Goal: Task Accomplishment & Management: Complete application form

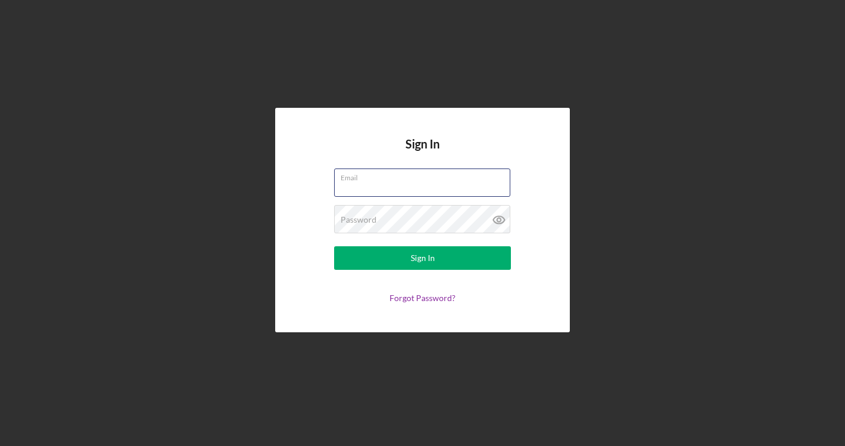
type input "[EMAIL_ADDRESS][DOMAIN_NAME]"
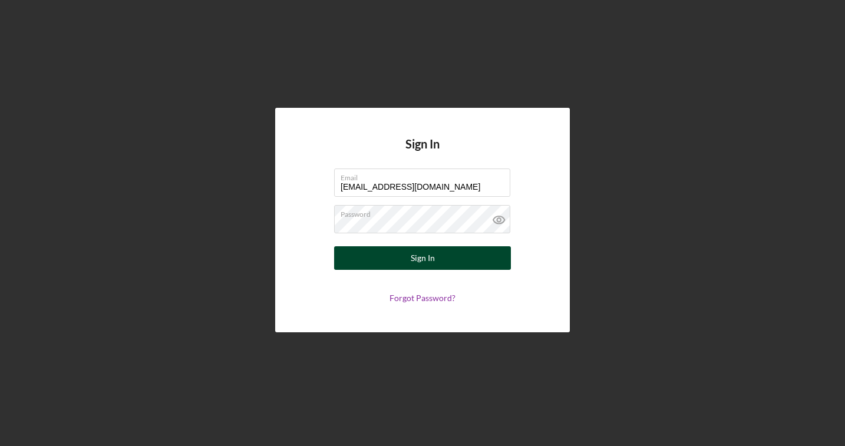
click at [421, 263] on div "Sign In" at bounding box center [423, 258] width 24 height 24
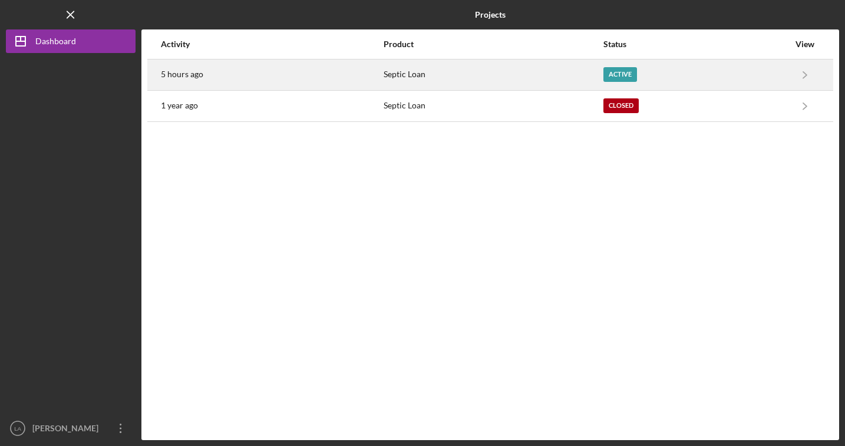
click at [787, 71] on div "Active" at bounding box center [696, 74] width 186 height 29
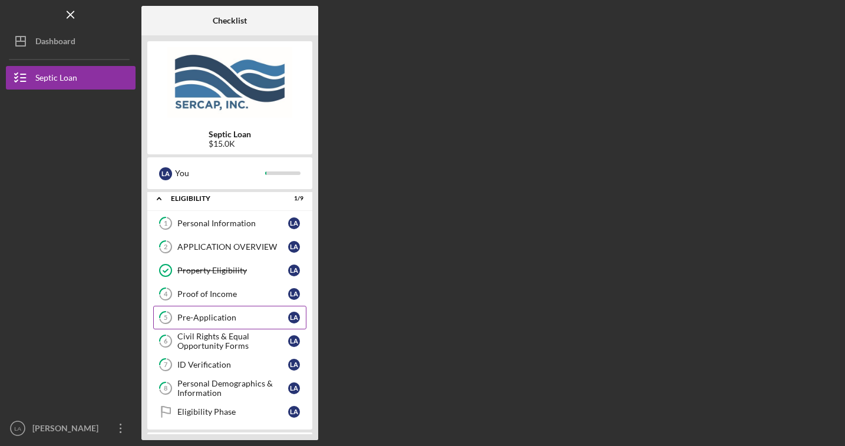
scroll to position [2, 0]
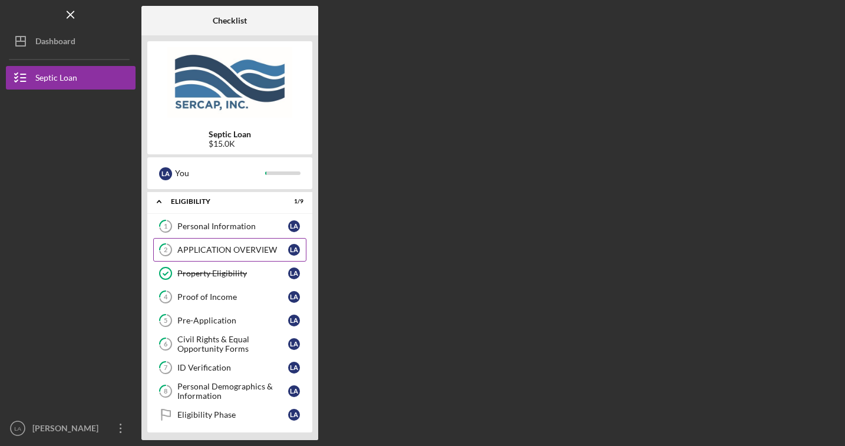
click at [267, 254] on div "APPLICATION OVERVIEW" at bounding box center [232, 249] width 111 height 9
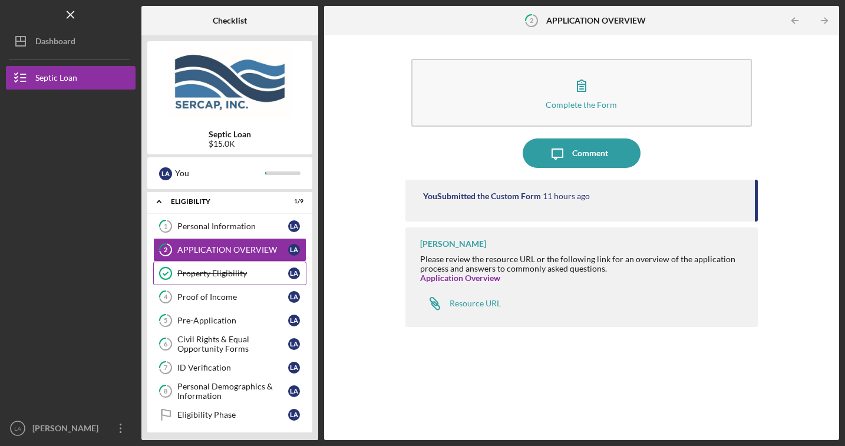
click at [257, 278] on div "Property Eligibility" at bounding box center [232, 273] width 111 height 9
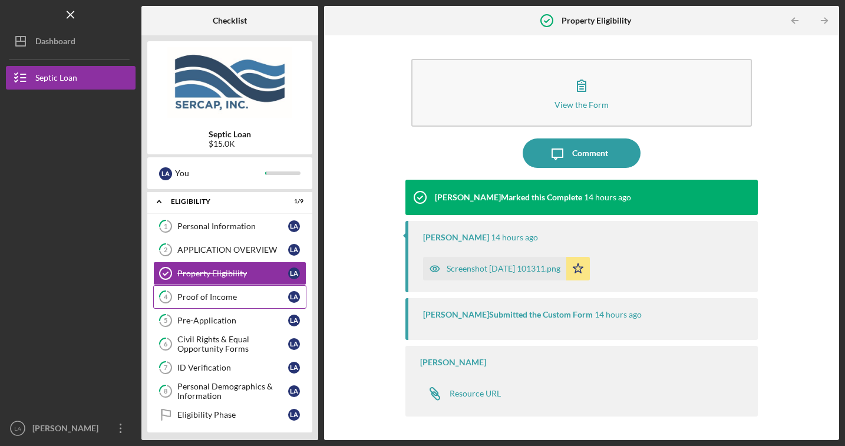
click at [245, 301] on div "Proof of Income" at bounding box center [232, 296] width 111 height 9
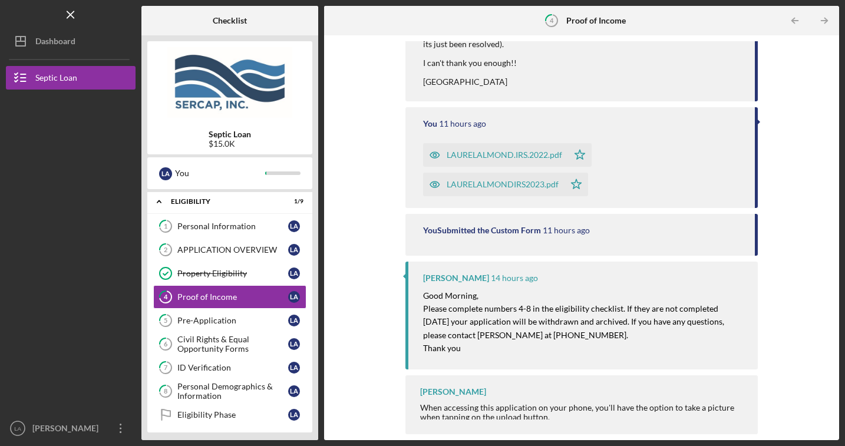
scroll to position [242, 0]
click at [231, 324] on div "Pre-Application" at bounding box center [232, 320] width 111 height 9
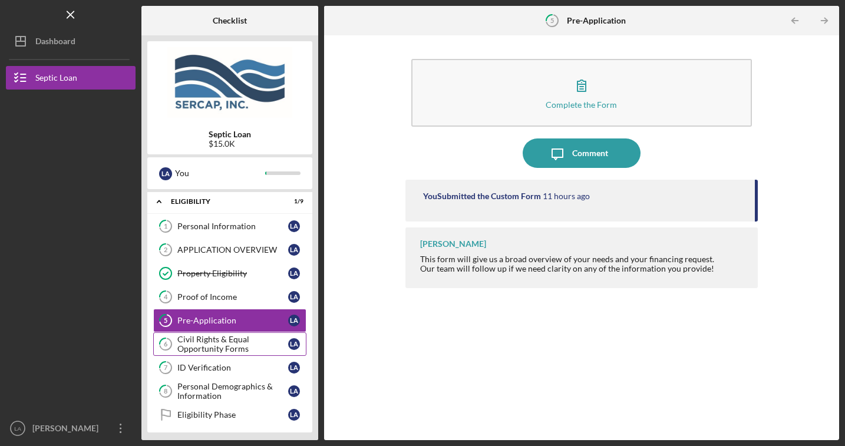
click at [224, 347] on div "Civil Rights & Equal Opportunity Forms" at bounding box center [232, 344] width 111 height 19
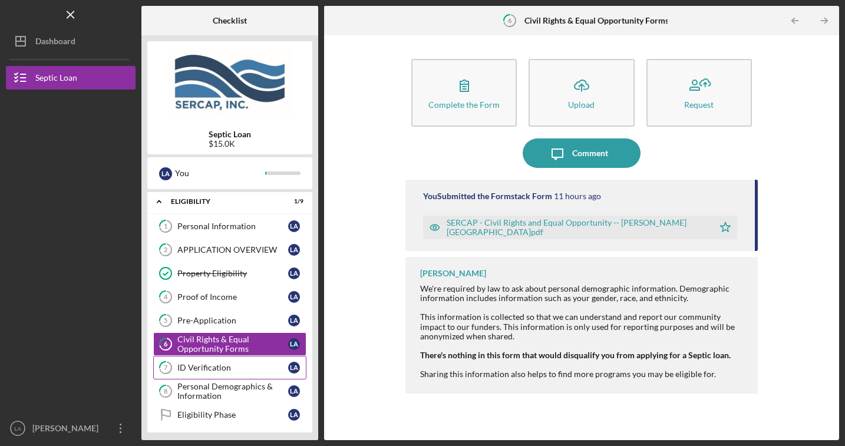
click at [220, 367] on div "ID Verification" at bounding box center [232, 367] width 111 height 9
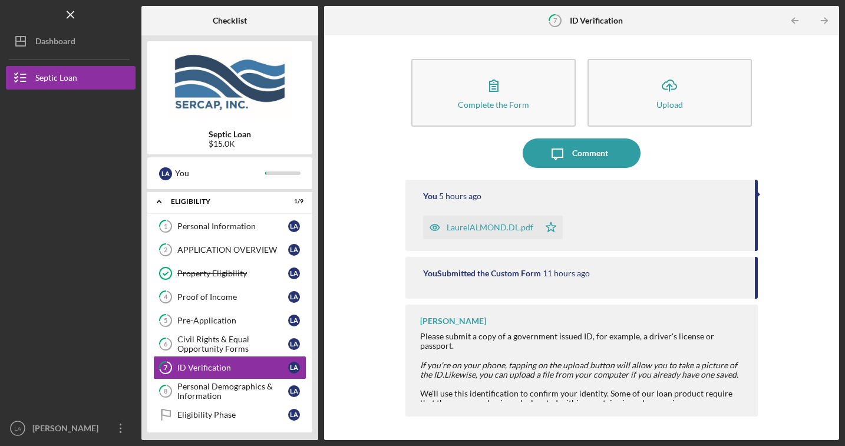
click at [489, 230] on div "LaurelALMOND.DL.pdf" at bounding box center [490, 227] width 87 height 9
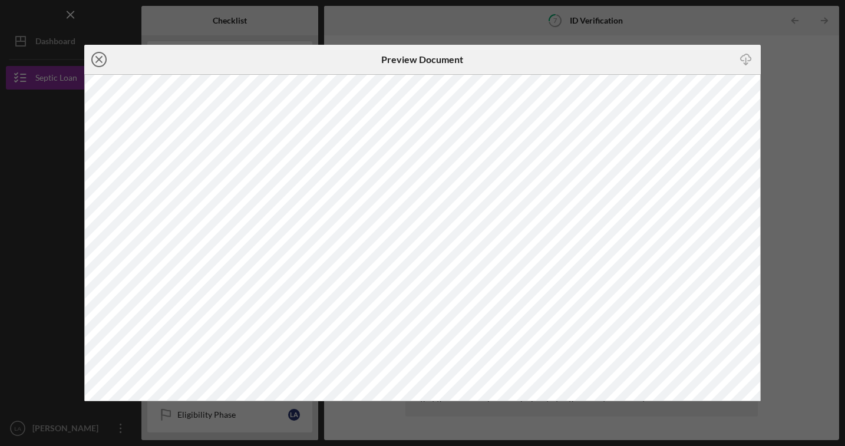
click at [97, 60] on icon "Icon/Close" at bounding box center [98, 59] width 29 height 29
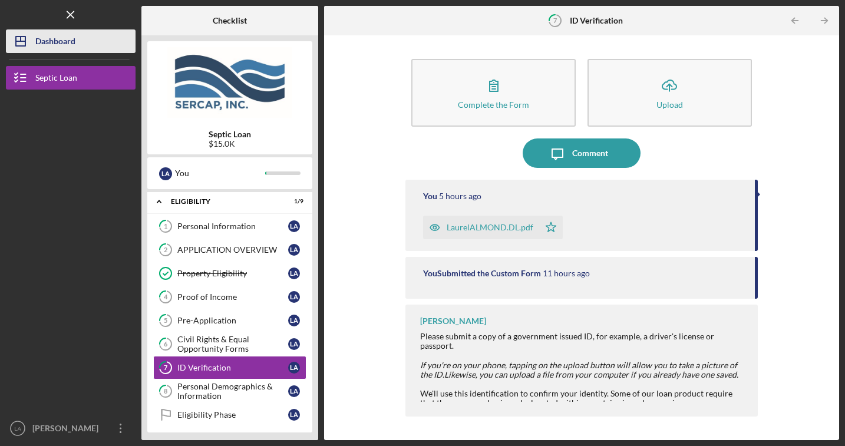
click at [74, 44] on div "Dashboard" at bounding box center [55, 42] width 40 height 27
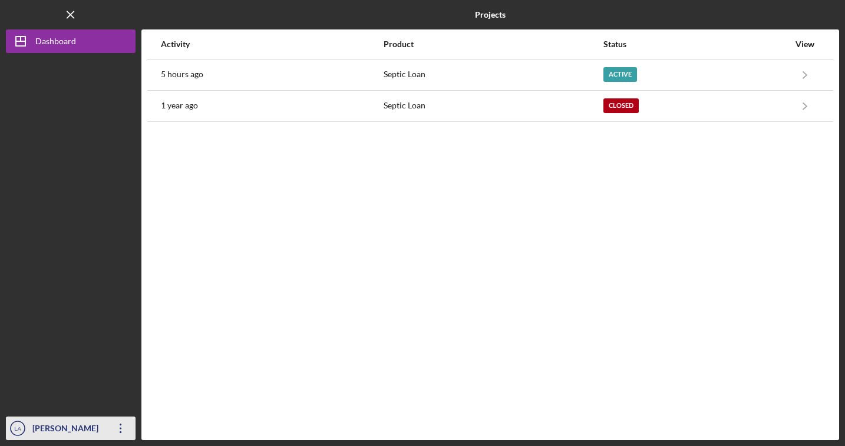
click at [64, 425] on div "[PERSON_NAME]" at bounding box center [67, 430] width 77 height 27
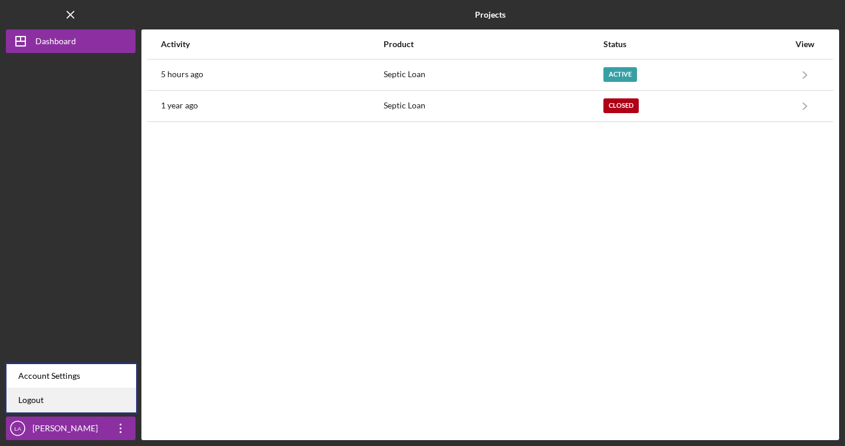
click at [64, 397] on link "Logout" at bounding box center [71, 400] width 130 height 24
